Goal: Information Seeking & Learning: Understand process/instructions

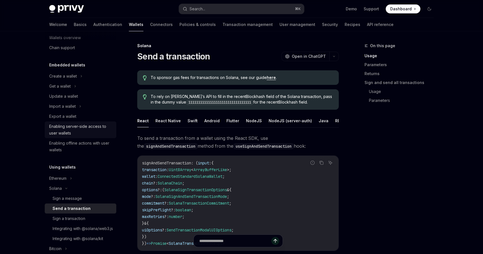
scroll to position [9, 0]
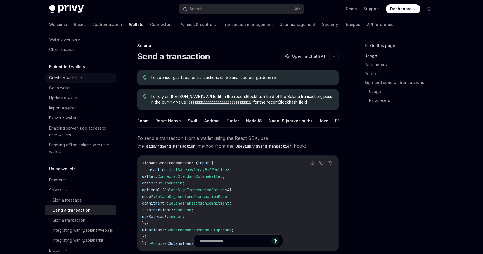
click at [69, 78] on div "Create a wallet" at bounding box center [63, 78] width 28 height 7
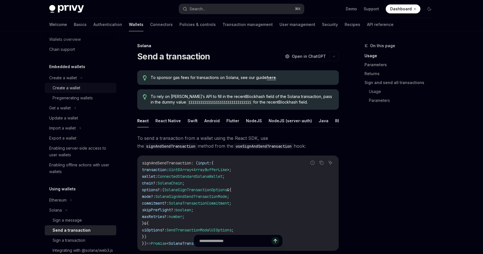
click at [74, 88] on div "Create a wallet" at bounding box center [67, 88] width 28 height 7
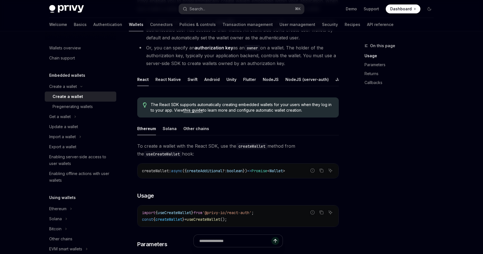
scroll to position [74, 0]
click at [273, 78] on button "NodeJS" at bounding box center [271, 78] width 16 height 13
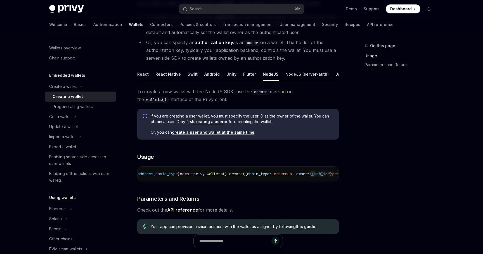
scroll to position [0, 22]
click at [226, 133] on link "create a user and wallet at the same time" at bounding box center [213, 132] width 82 height 5
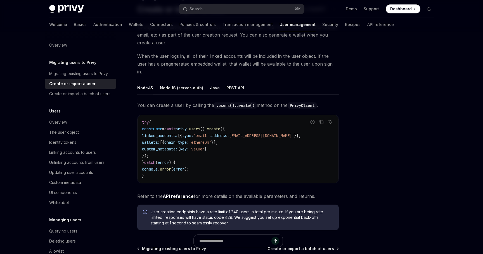
scroll to position [40, 0]
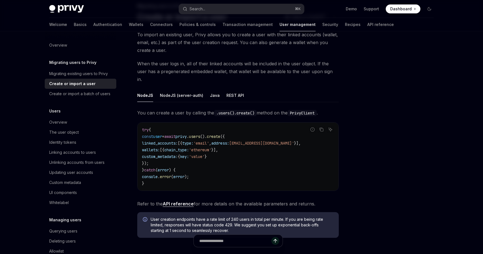
drag, startPoint x: 156, startPoint y: 156, endPoint x: 146, endPoint y: 130, distance: 28.0
click at [146, 130] on code "try { const user = await privy . users (). create ({ linked_accounts: [{ type: …" at bounding box center [238, 157] width 192 height 60
click at [161, 156] on code "try { const user = await privy . users (). create ({ linked_accounts: [{ type: …" at bounding box center [238, 157] width 192 height 60
drag, startPoint x: 147, startPoint y: 129, endPoint x: 160, endPoint y: 156, distance: 29.6
click at [160, 156] on code "try { const user = await privy . users (). create ({ linked_accounts: [{ type: …" at bounding box center [238, 157] width 192 height 60
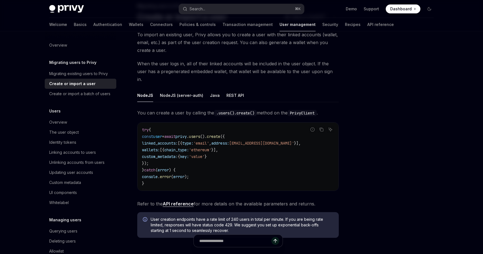
copy code "const user = await privy . users (). create ({ linked_accounts: [{ type: 'email…"
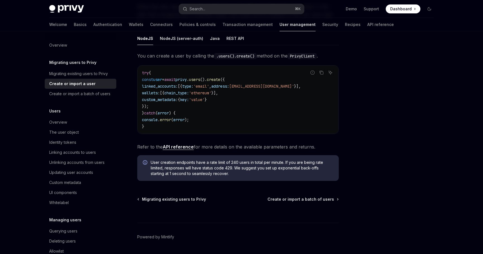
scroll to position [106, 0]
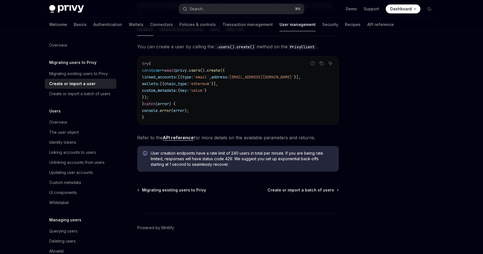
click at [177, 135] on link "API reference" at bounding box center [178, 138] width 31 height 6
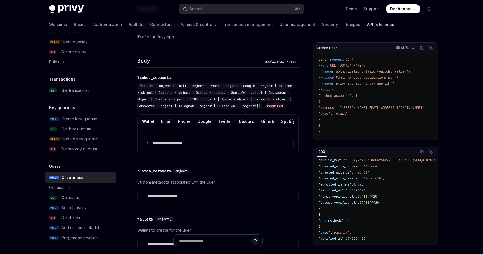
scroll to position [174, 0]
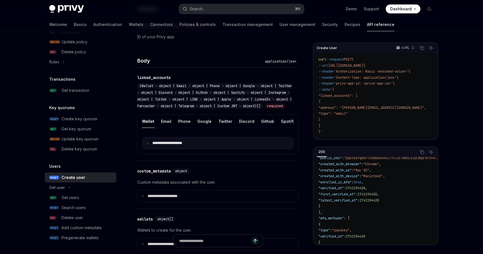
click at [166, 146] on summary "**********" at bounding box center [217, 143] width 151 height 12
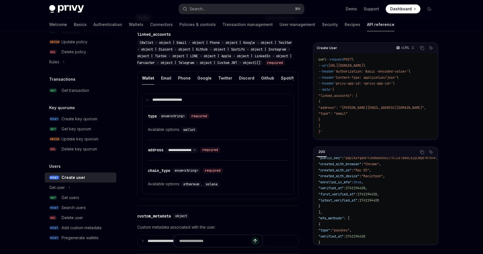
scroll to position [210, 0]
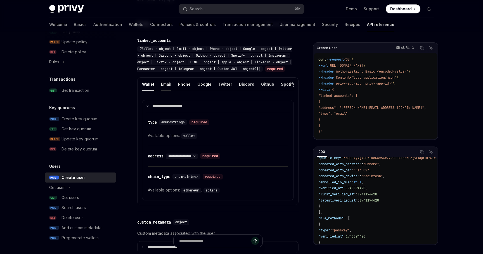
click at [166, 91] on button "Email" at bounding box center [166, 84] width 10 height 13
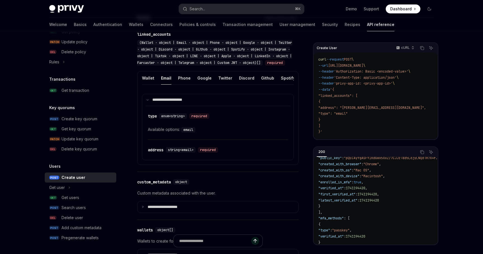
scroll to position [211, 0]
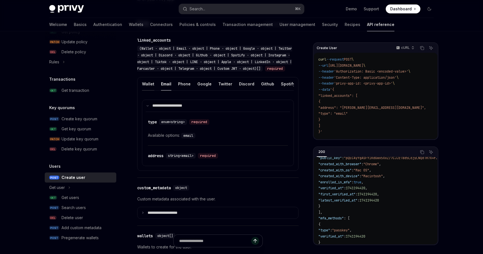
click at [150, 90] on button "Wallet" at bounding box center [148, 83] width 12 height 13
type textarea "*"
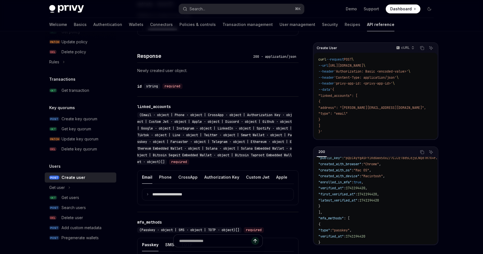
scroll to position [480, 0]
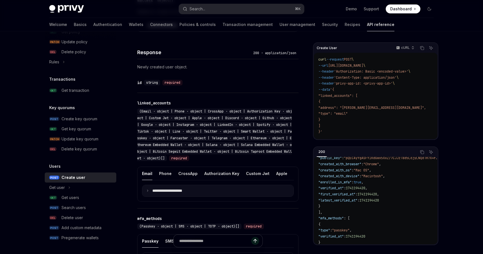
click at [184, 194] on p "**********" at bounding box center [171, 191] width 39 height 5
click at [184, 194] on p "**********" at bounding box center [170, 191] width 37 height 5
click at [190, 194] on p "**********" at bounding box center [171, 191] width 39 height 5
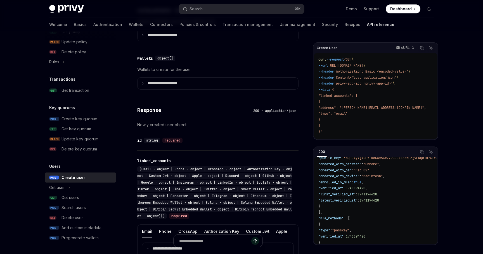
scroll to position [422, 0]
